Goal: Task Accomplishment & Management: Check status

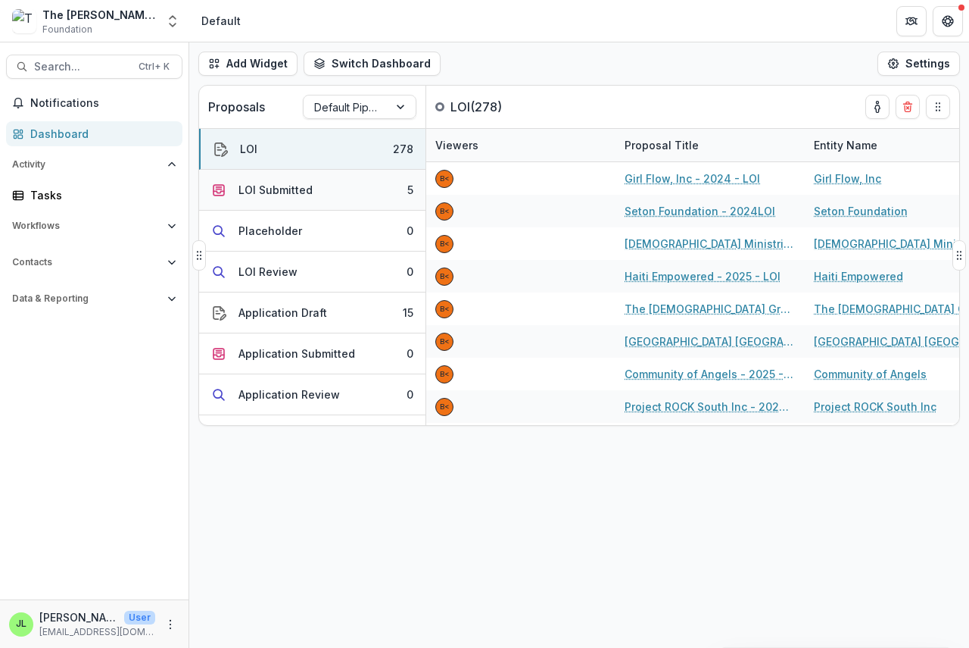
click at [260, 187] on div "LOI Submitted" at bounding box center [276, 190] width 74 height 16
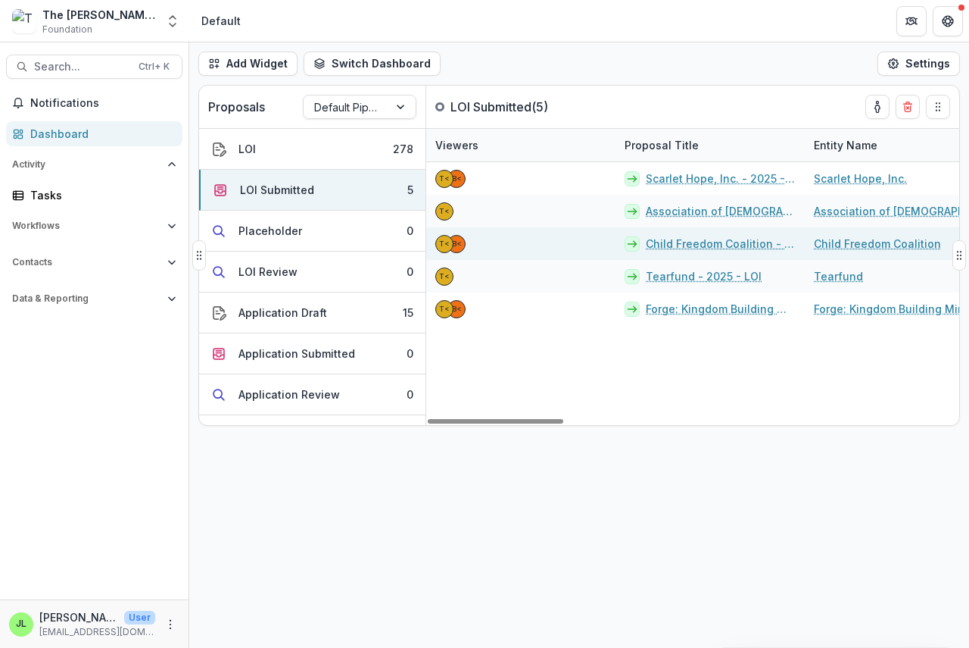
click at [690, 245] on link "Child Freedom Coalition - 2025 - LOI" at bounding box center [721, 244] width 150 height 16
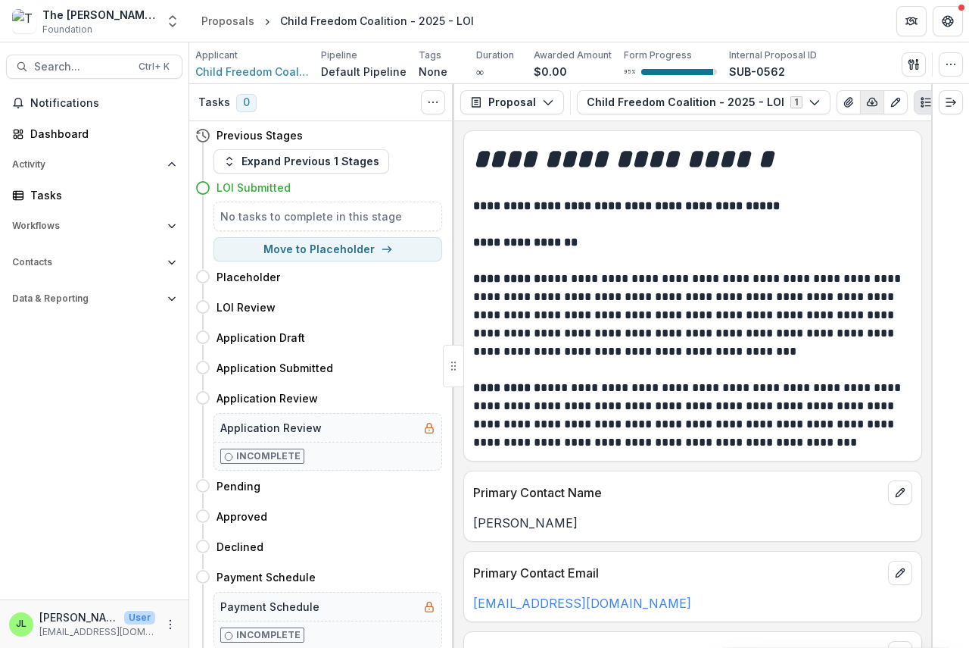
click at [866, 105] on icon "button" at bounding box center [872, 102] width 12 height 12
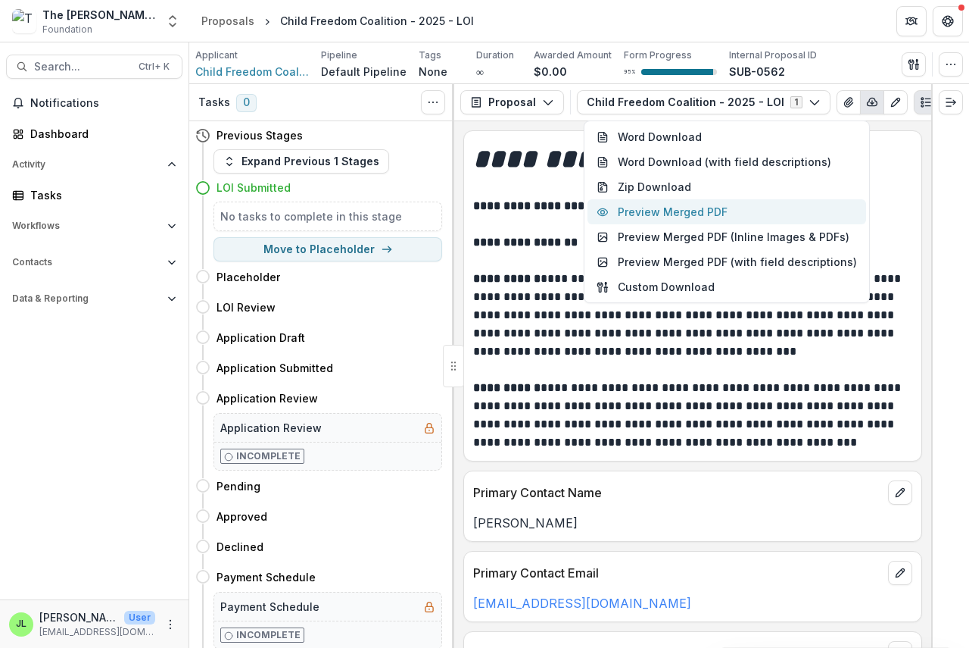
click at [709, 213] on button "Preview Merged PDF" at bounding box center [727, 211] width 279 height 25
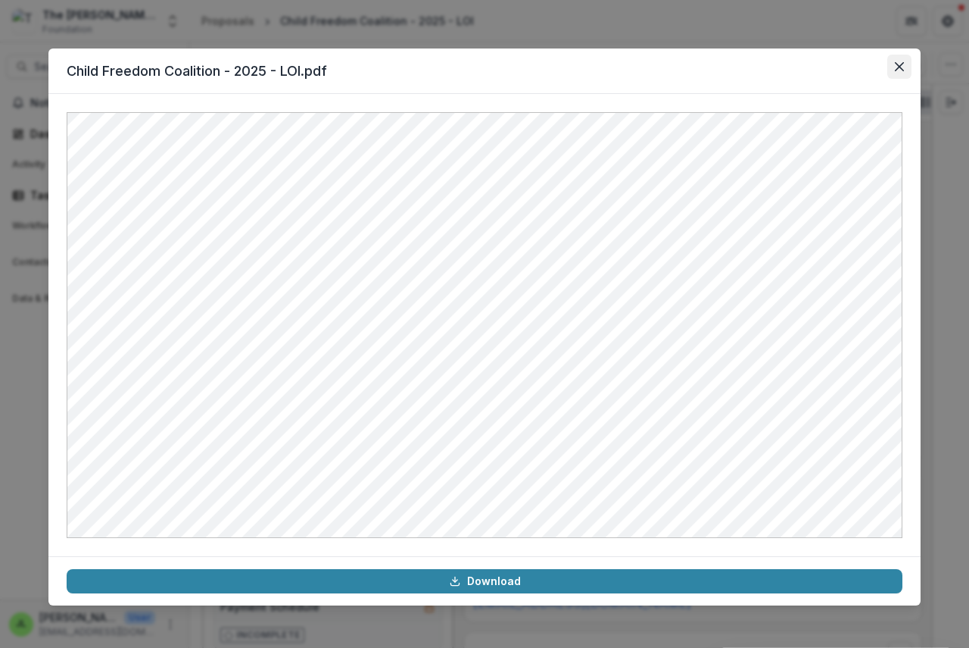
click at [902, 66] on icon "Close" at bounding box center [899, 66] width 9 height 9
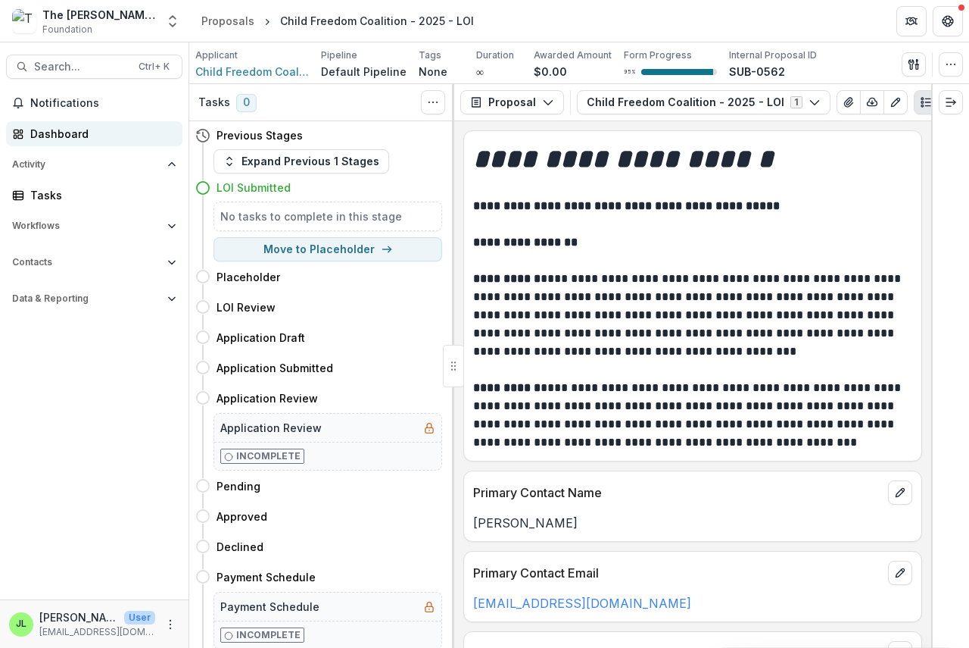
click at [45, 128] on div "Dashboard" at bounding box center [100, 134] width 140 height 16
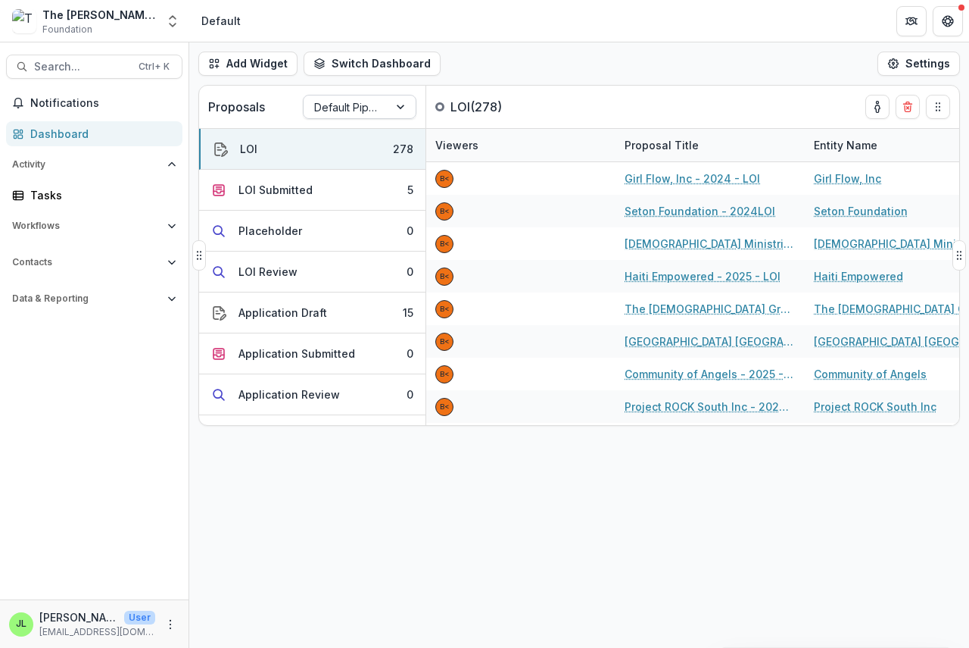
click at [351, 105] on div at bounding box center [346, 107] width 64 height 19
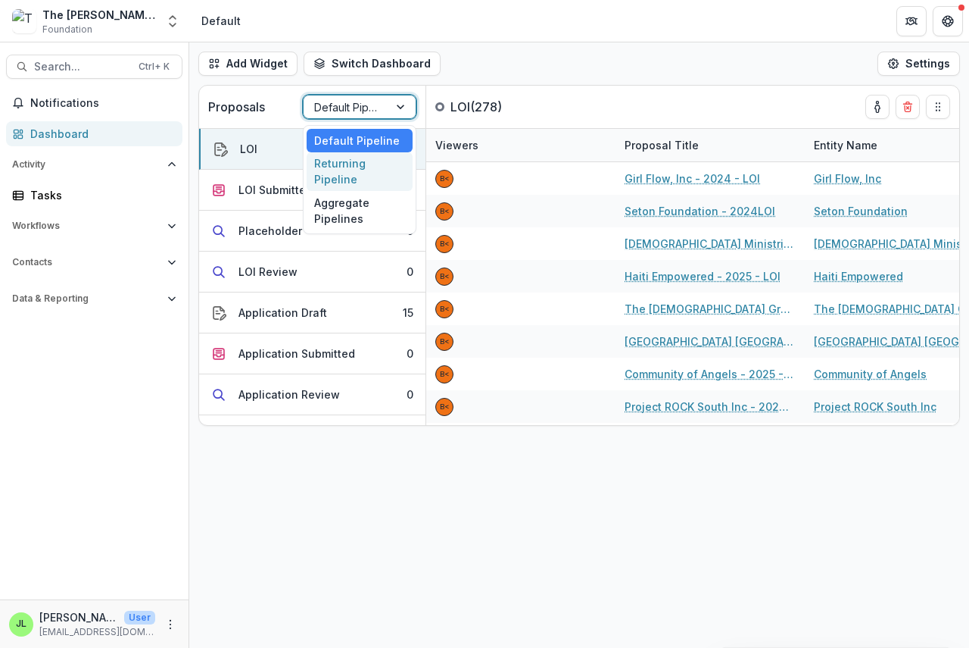
click at [342, 176] on div "Returning Pipeline" at bounding box center [360, 171] width 106 height 39
